Goal: Find specific page/section: Find specific page/section

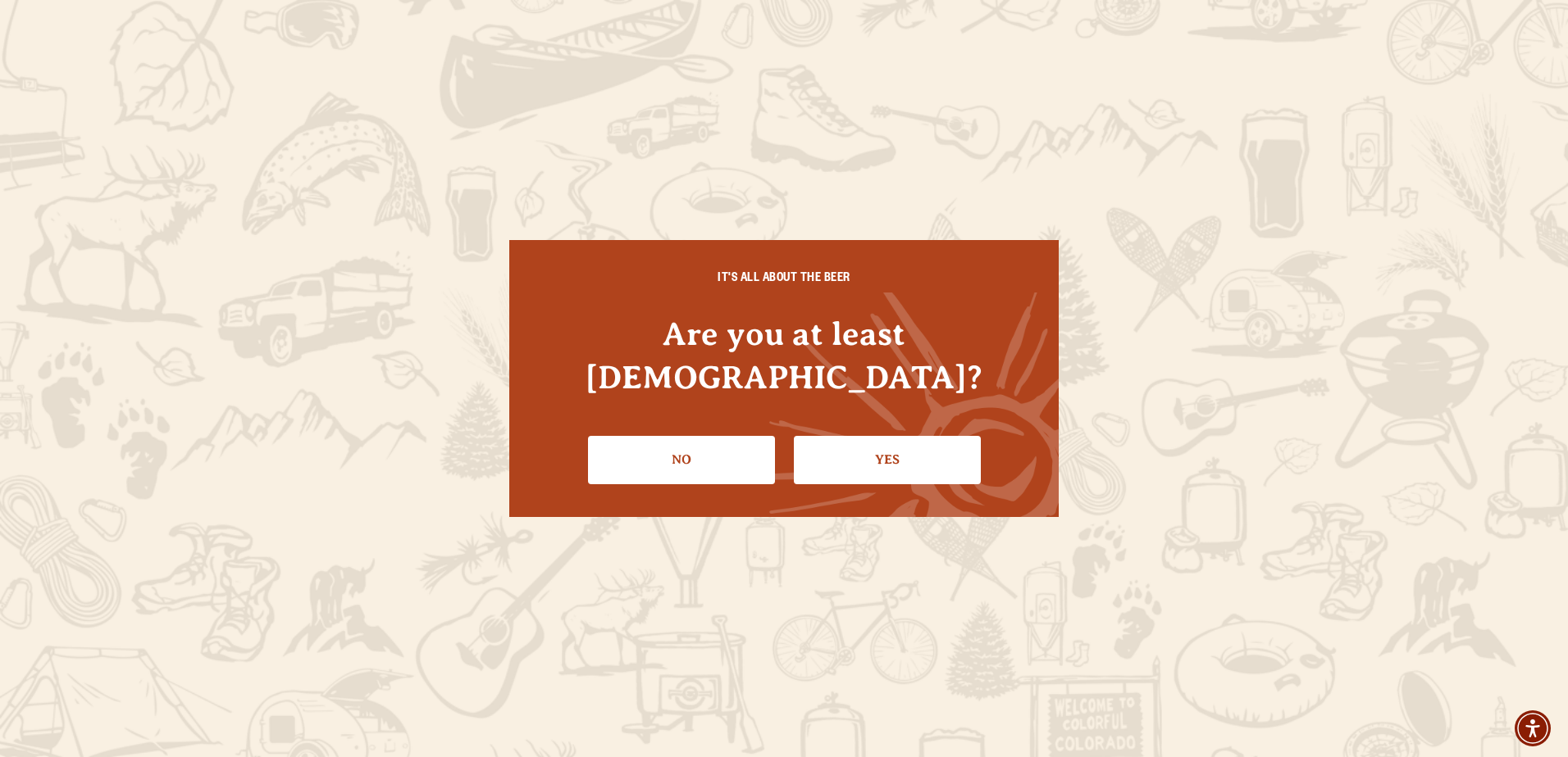
click at [844, 436] on link "Yes" at bounding box center [888, 459] width 187 height 47
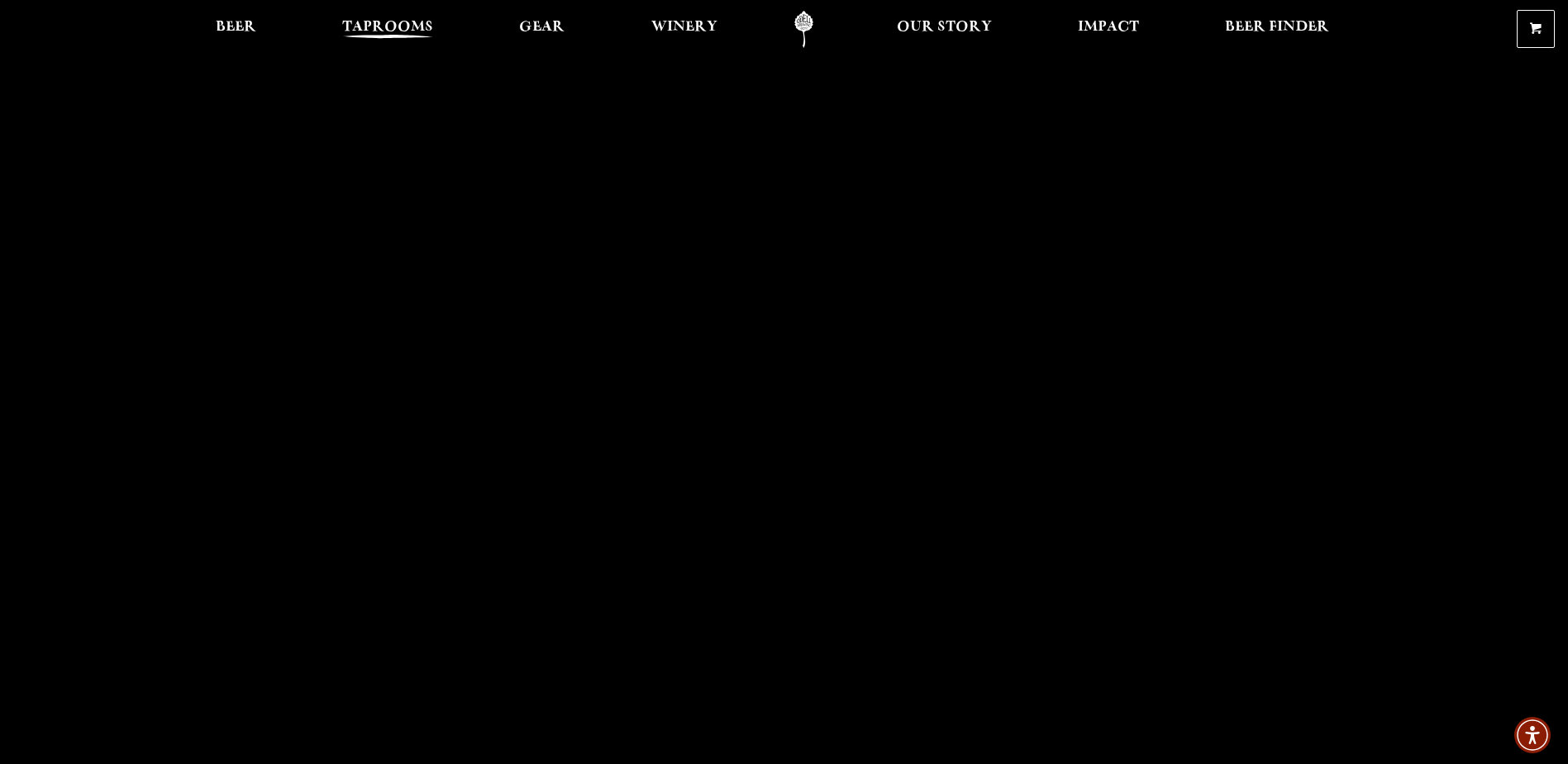
click at [403, 34] on span "Taprooms" at bounding box center [388, 28] width 91 height 13
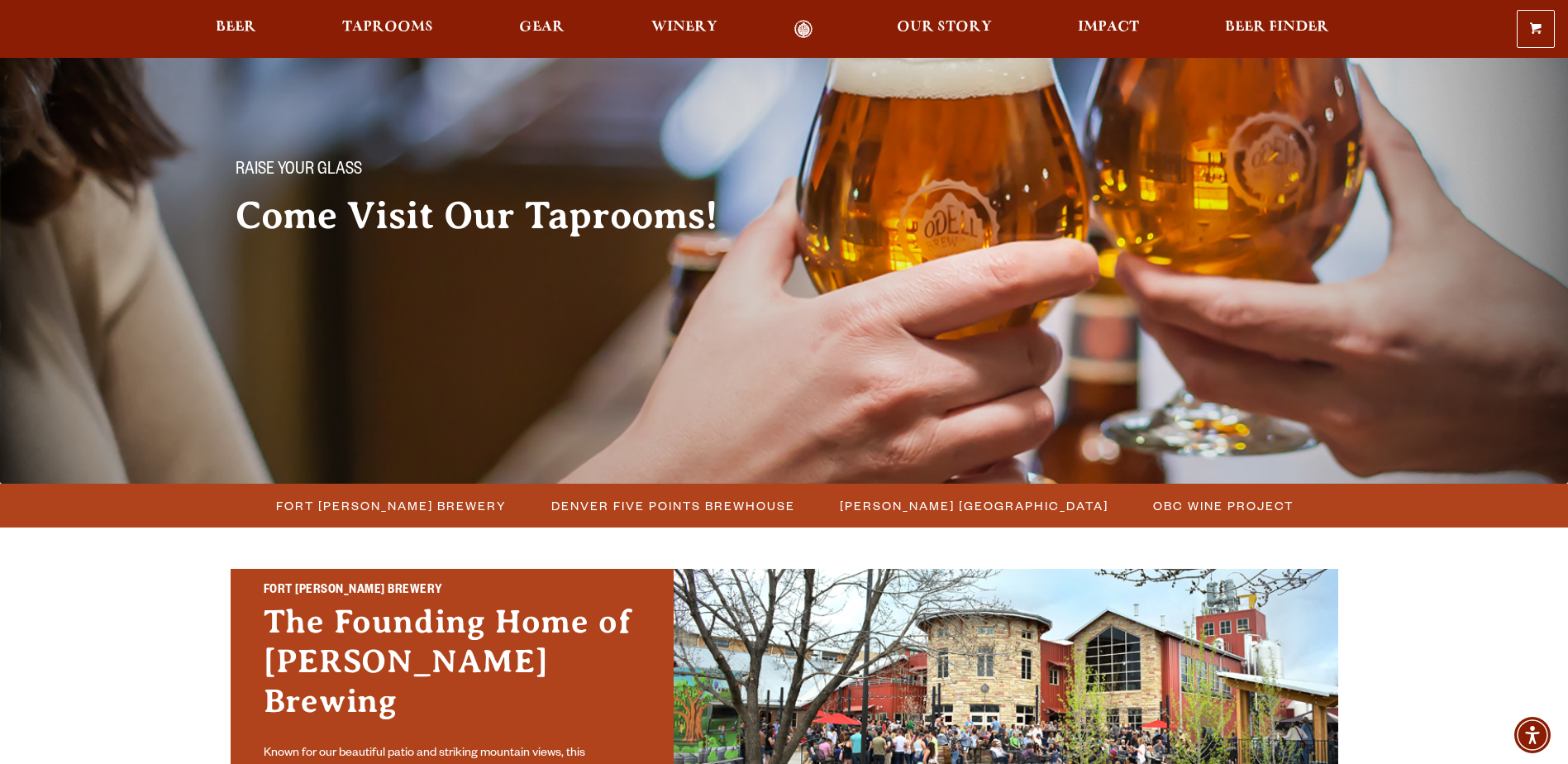
scroll to position [83, 0]
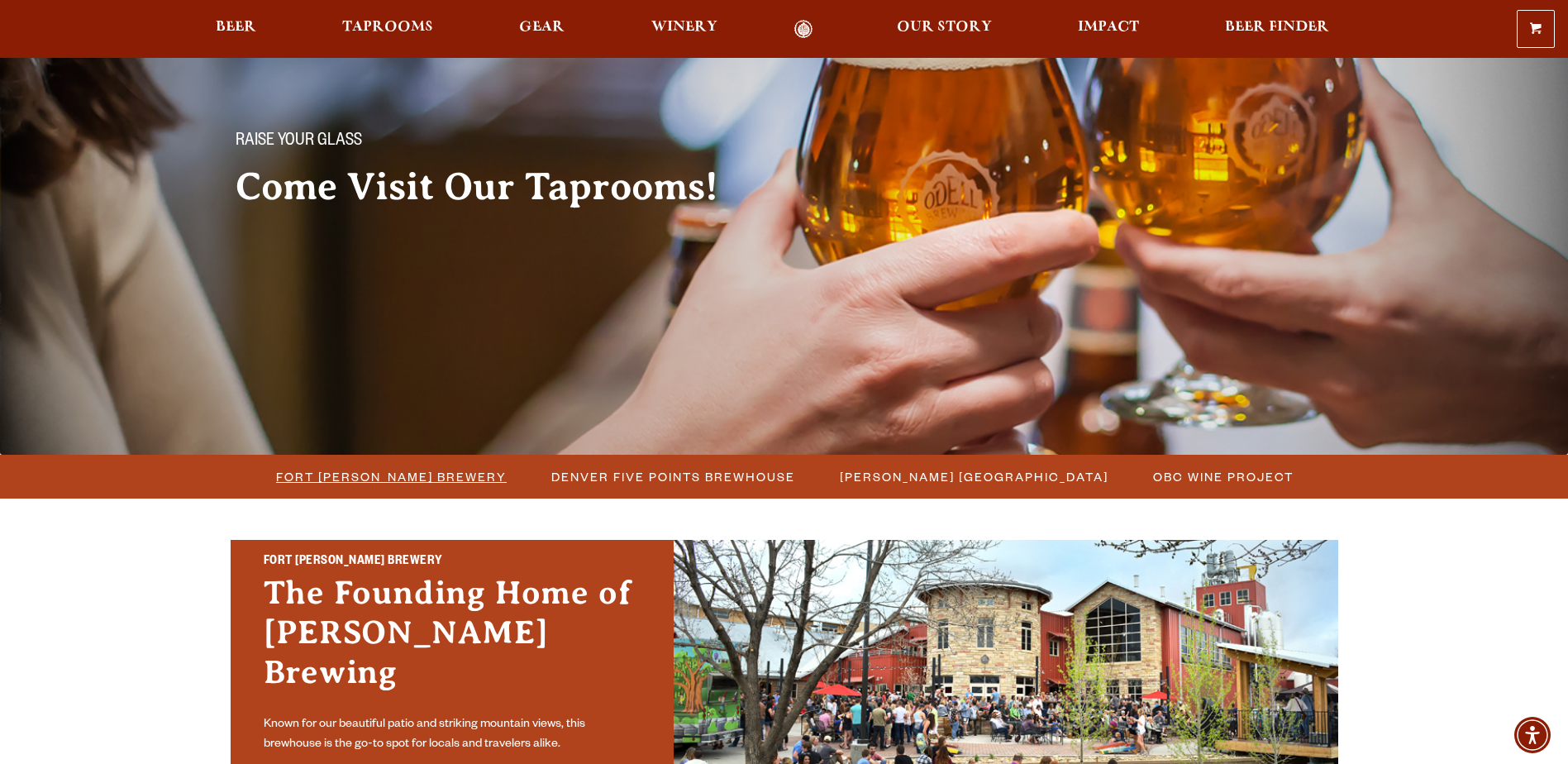
click at [404, 469] on span "Fort [PERSON_NAME] Brewery" at bounding box center [392, 476] width 231 height 24
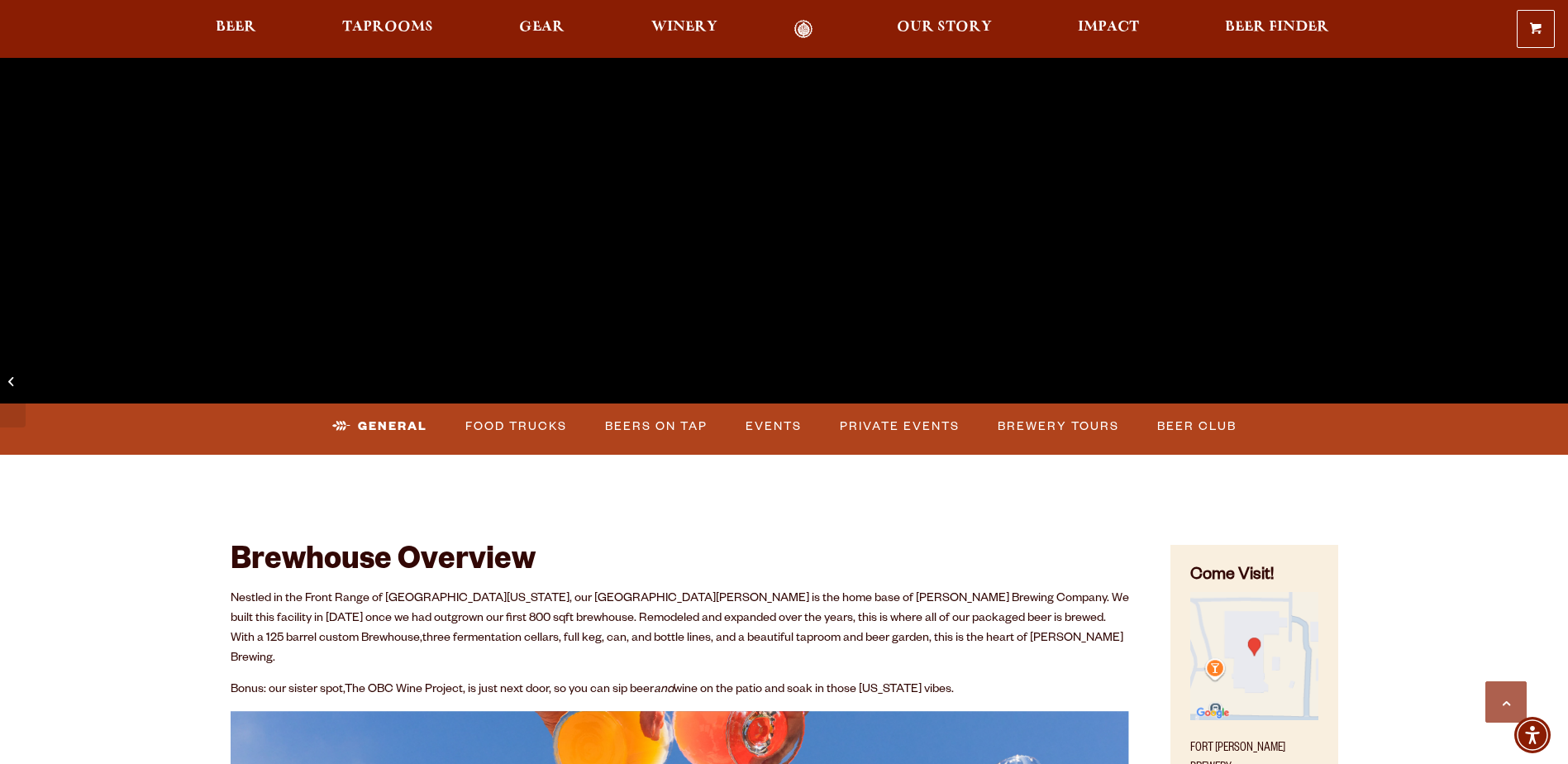
scroll to position [745, 0]
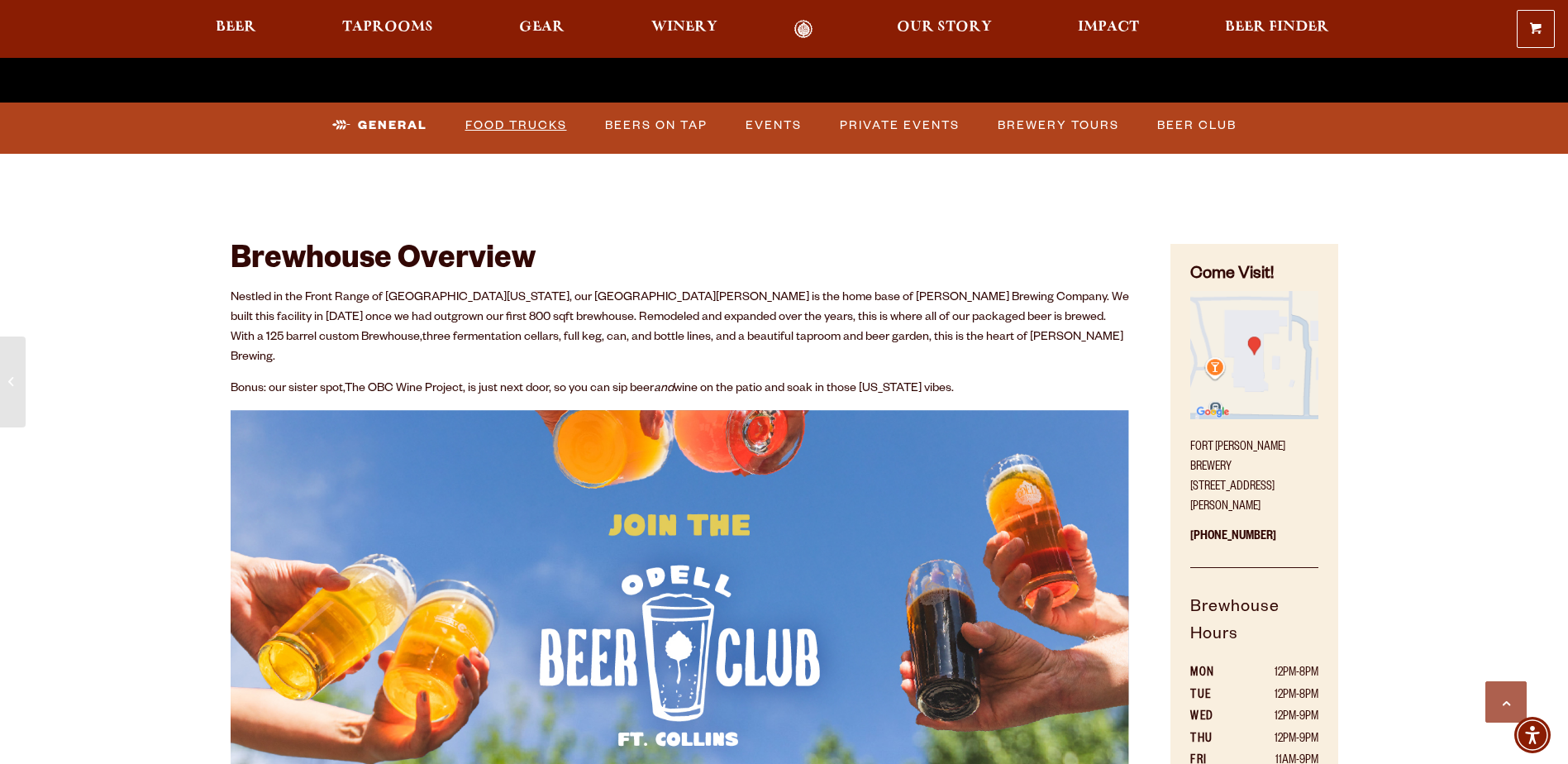
click at [505, 125] on link "Food Trucks" at bounding box center [516, 126] width 115 height 38
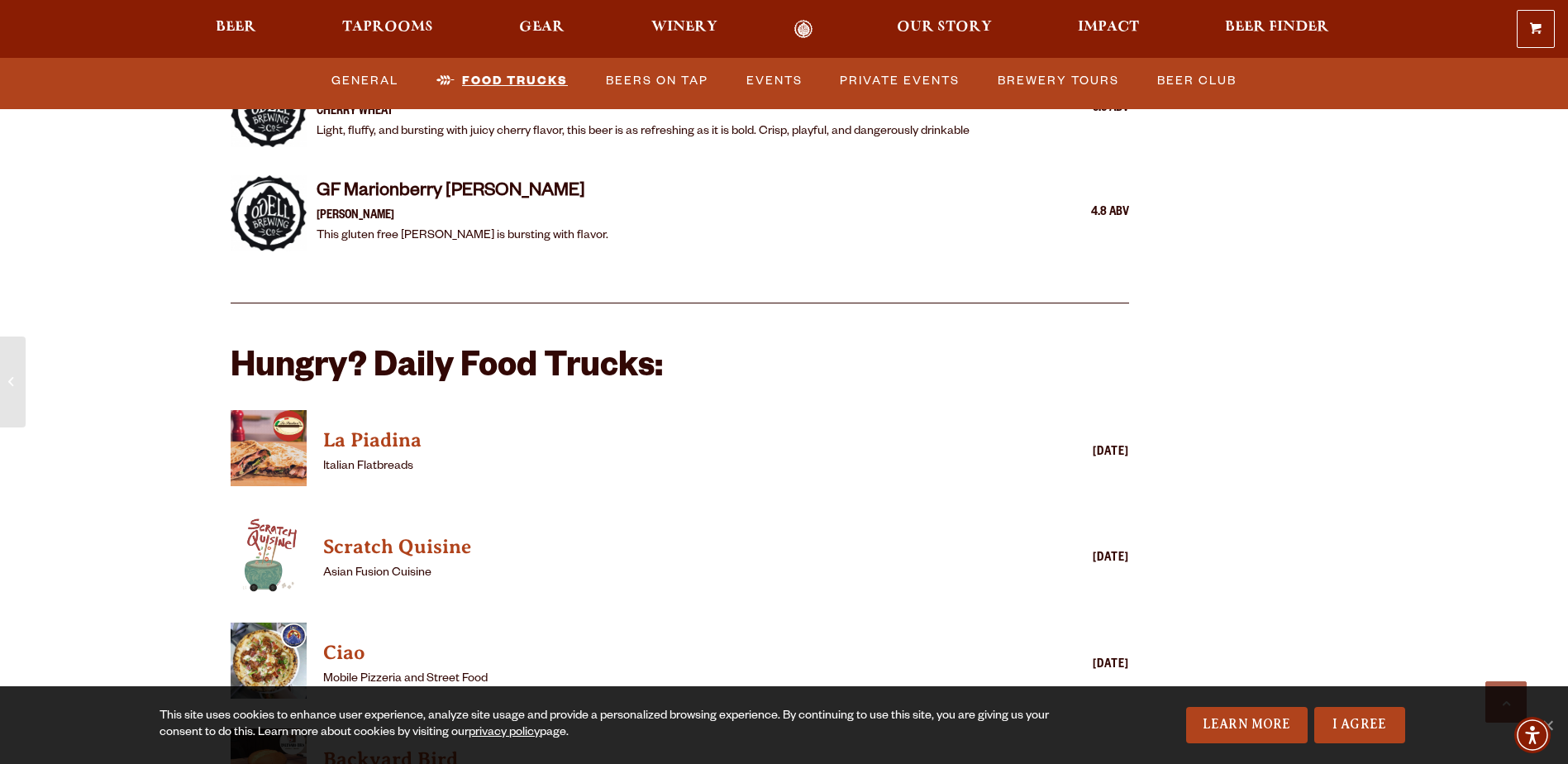
scroll to position [3888, 0]
click at [401, 430] on h4 "La Piadina" at bounding box center [657, 443] width 667 height 27
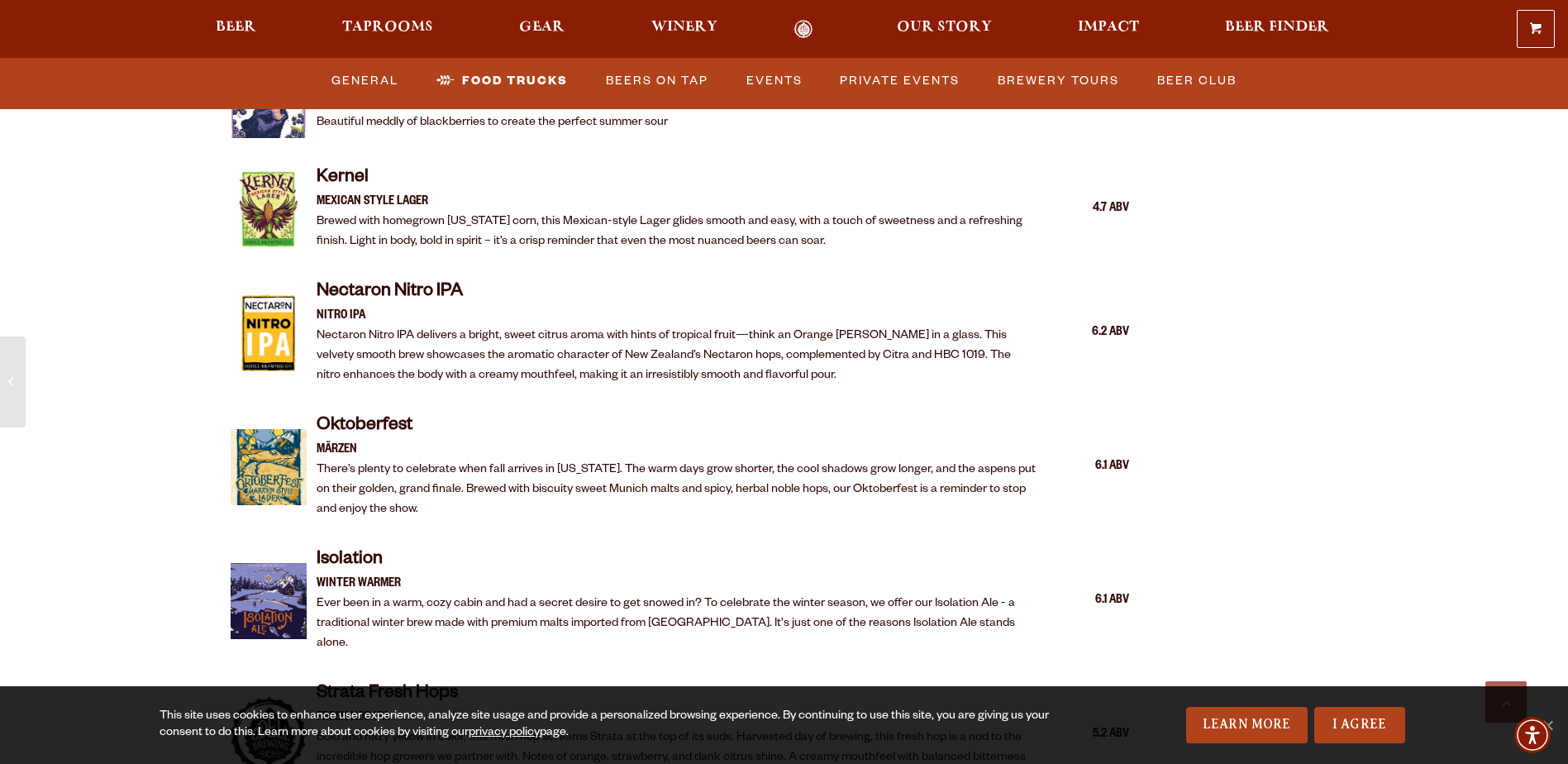
scroll to position [3144, 0]
